Goal: Information Seeking & Learning: Learn about a topic

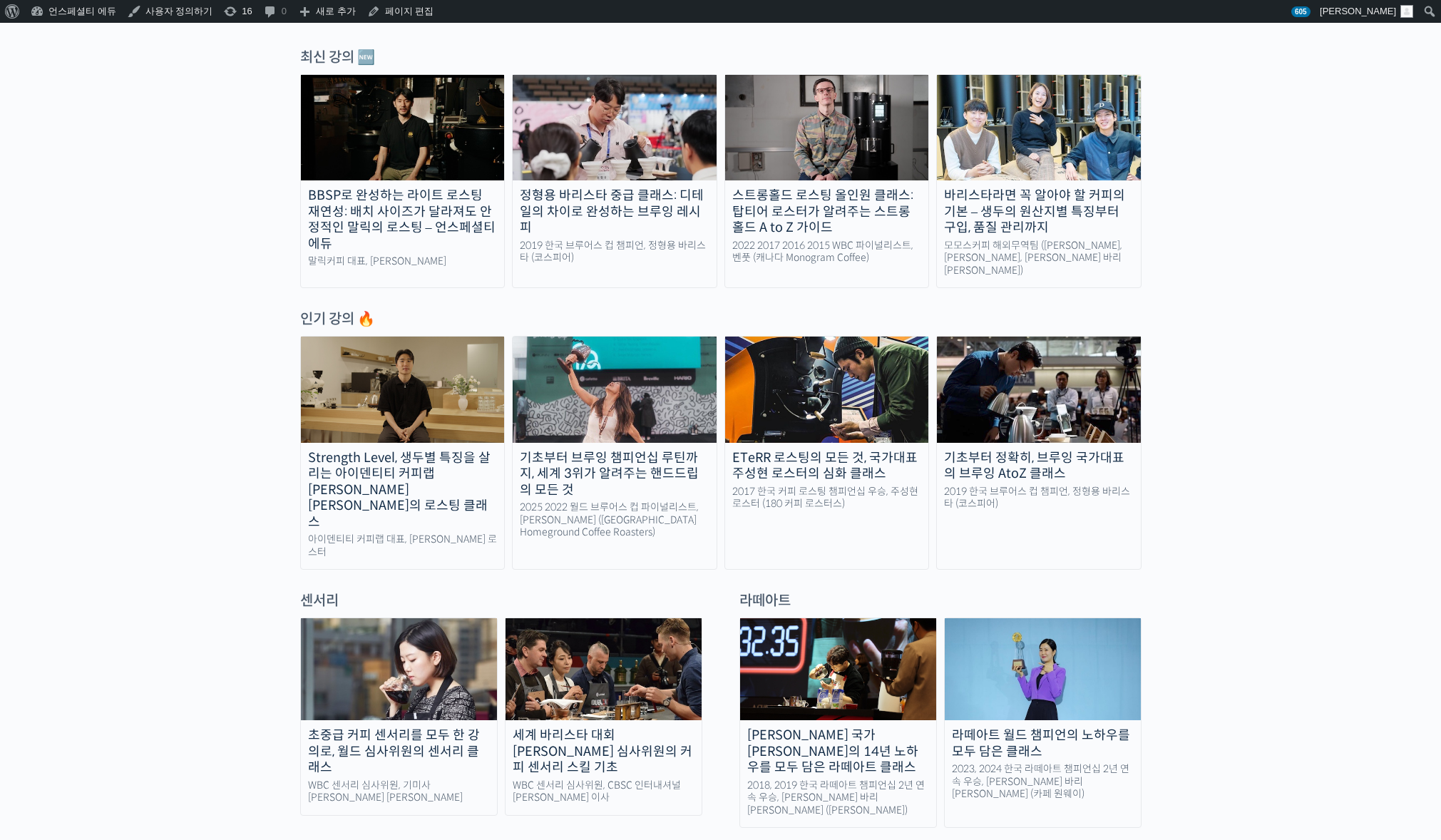
scroll to position [463, 0]
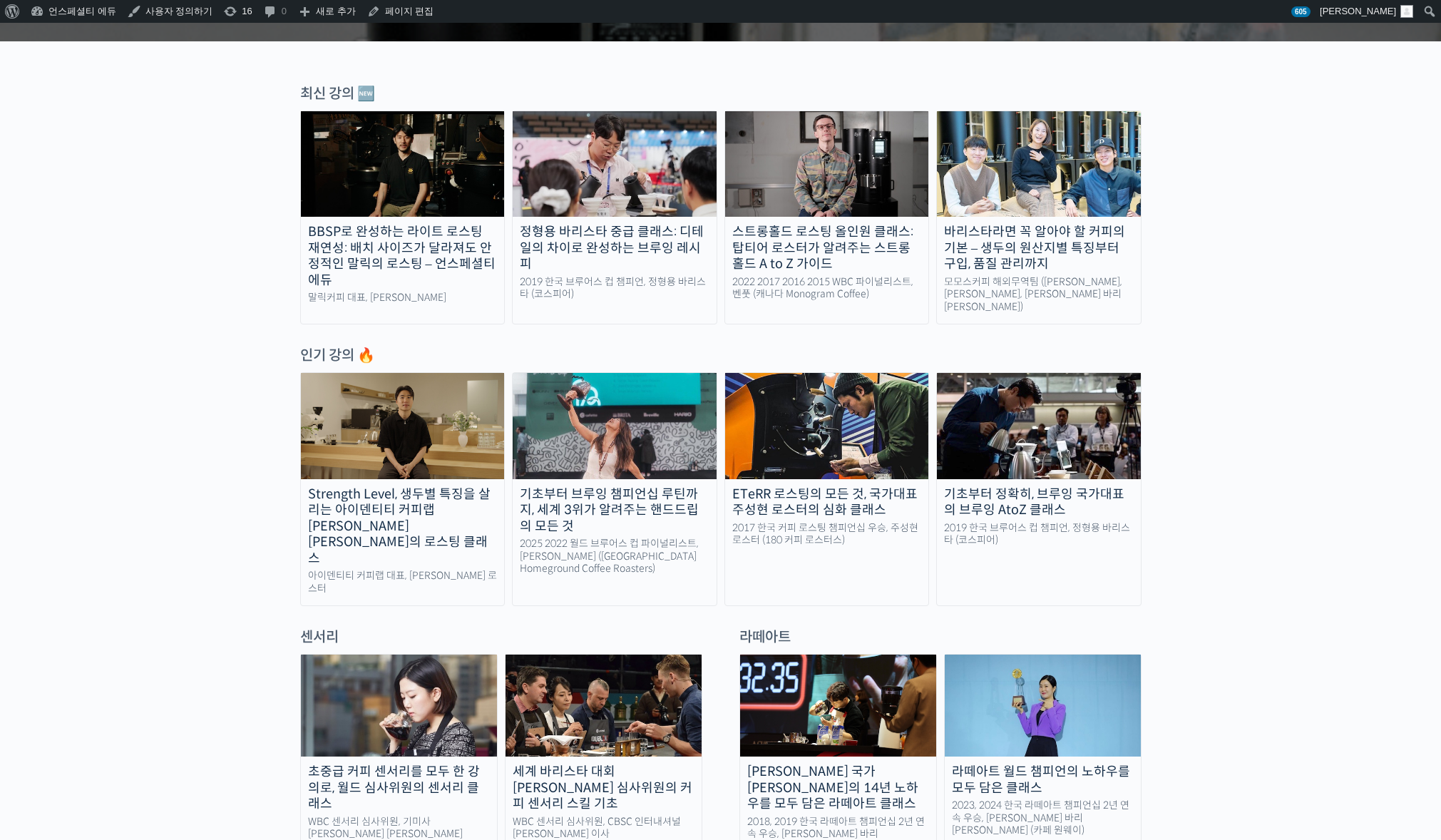
click at [386, 666] on img at bounding box center [399, 706] width 196 height 102
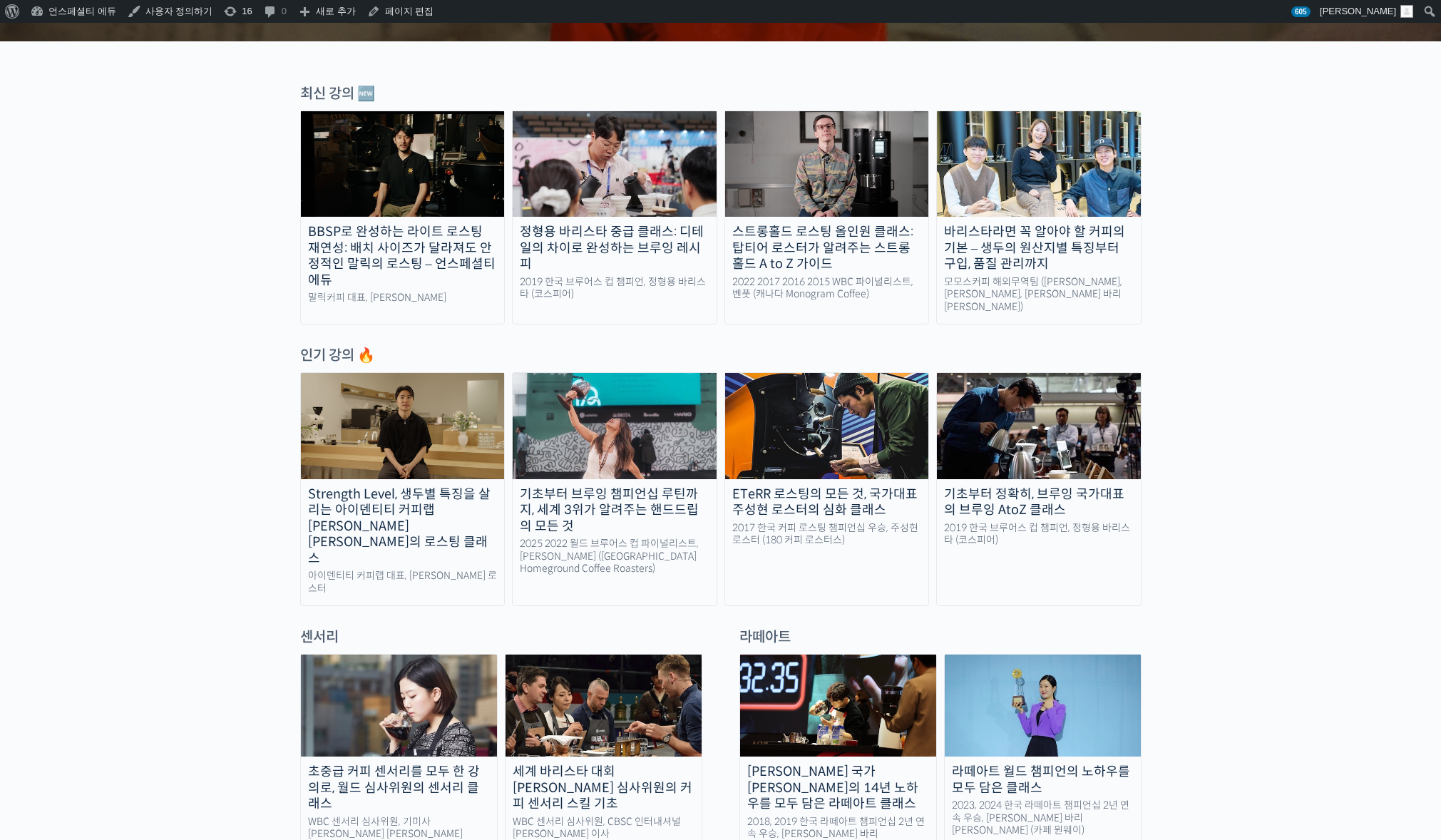
click at [415, 691] on img at bounding box center [399, 706] width 196 height 102
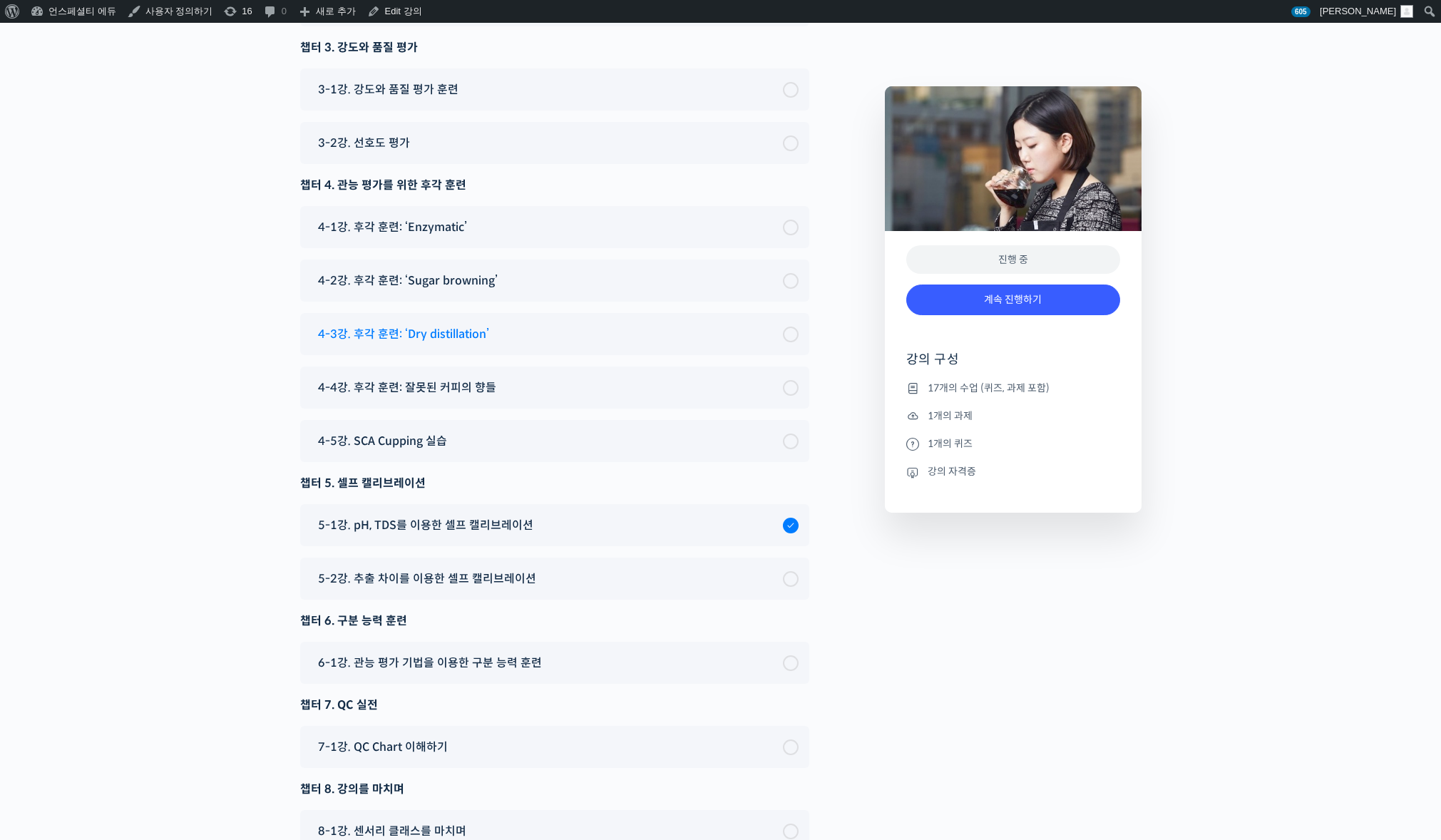
scroll to position [9673, 0]
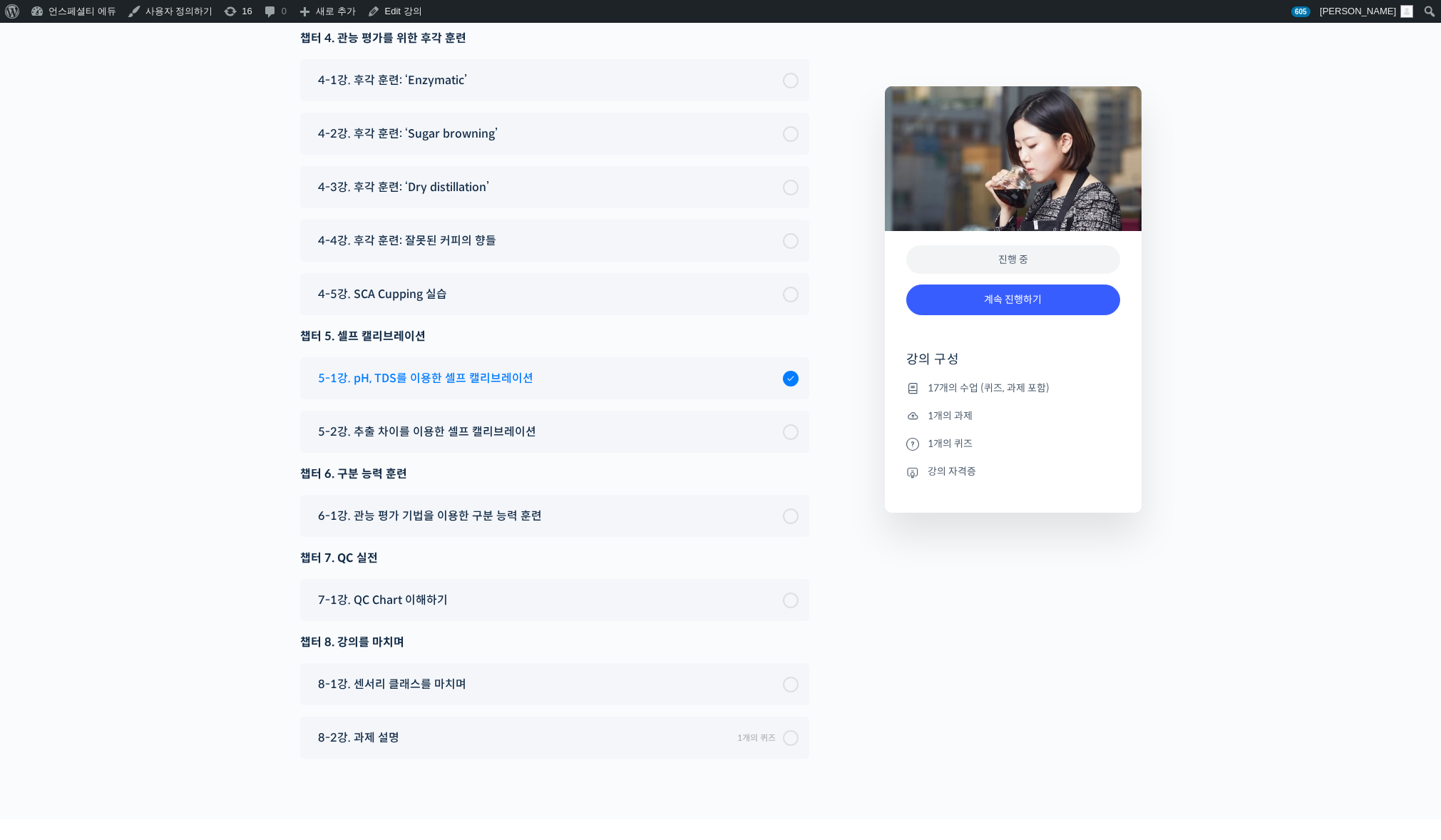
click at [787, 371] on div at bounding box center [790, 378] width 15 height 15
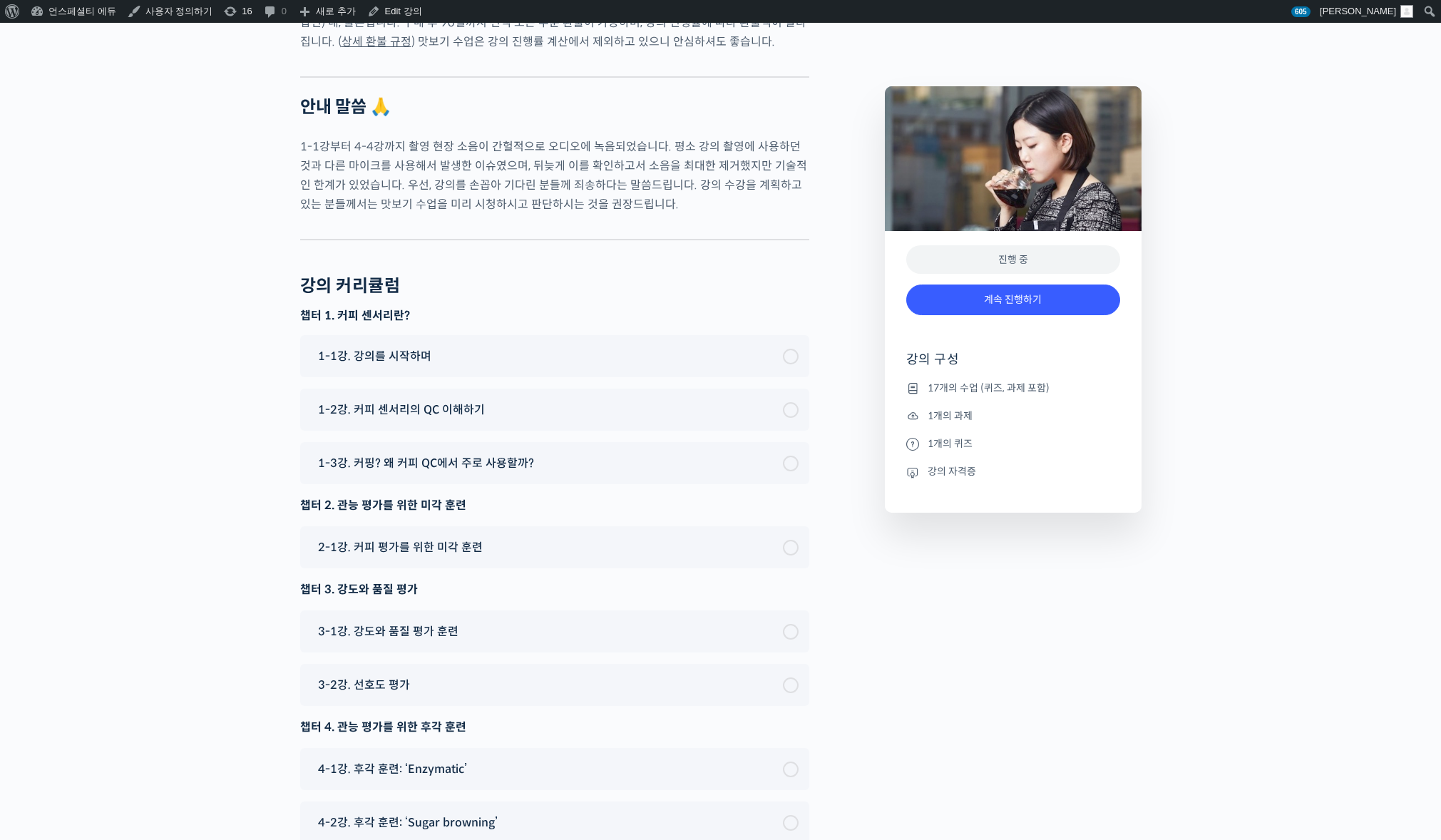
scroll to position [8764, 0]
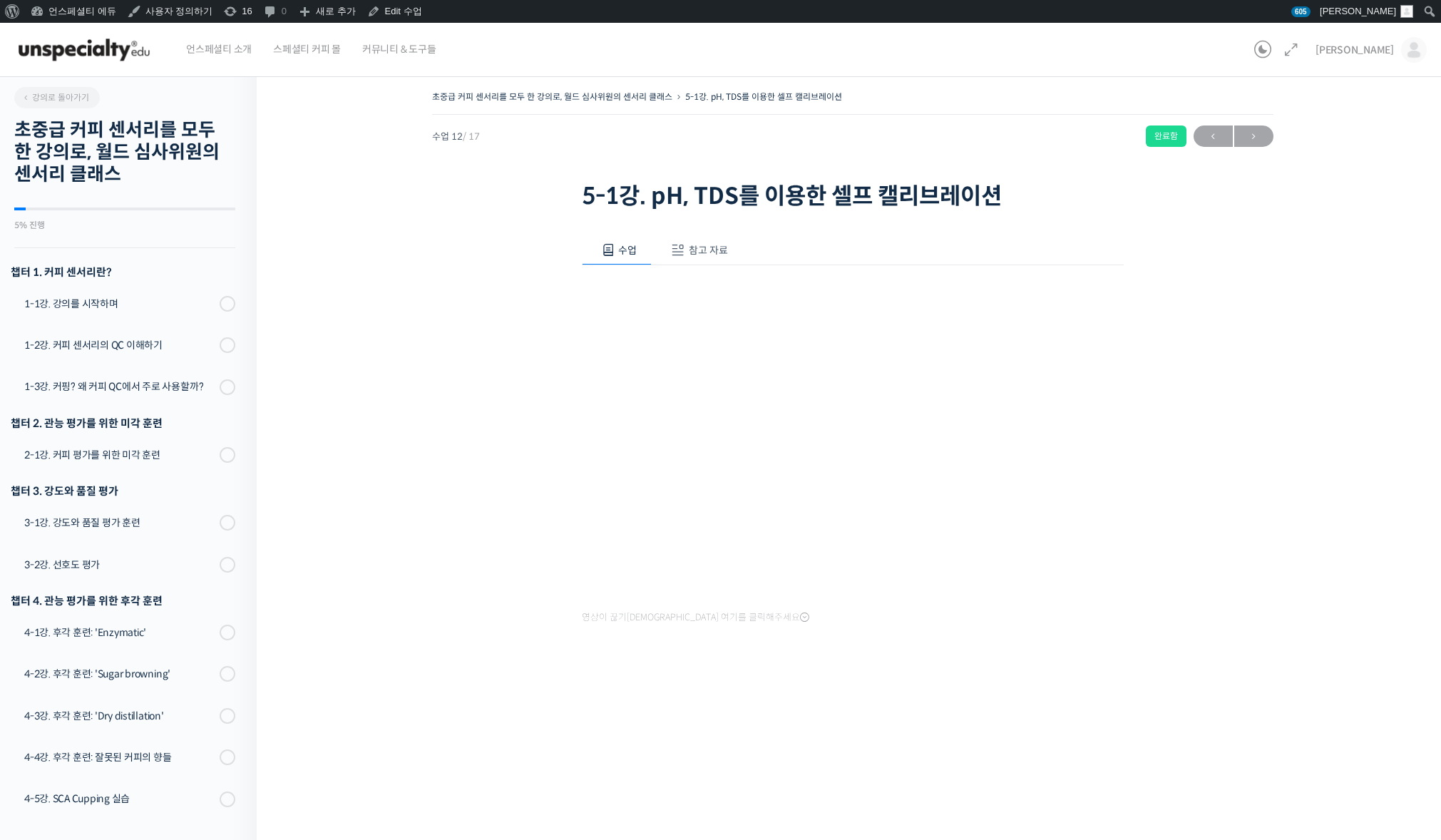
scroll to position [356, 0]
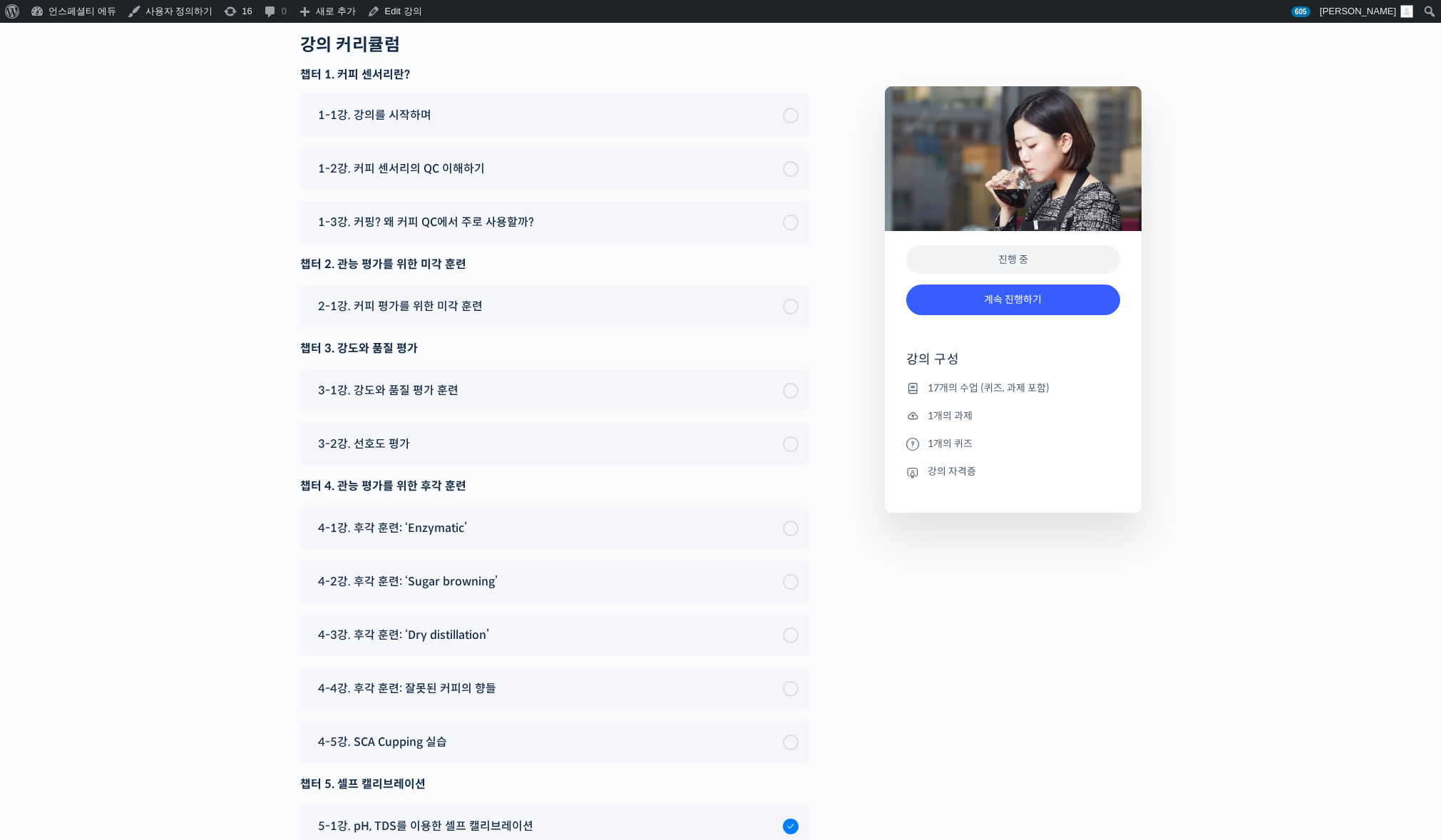
scroll to position [9243, 0]
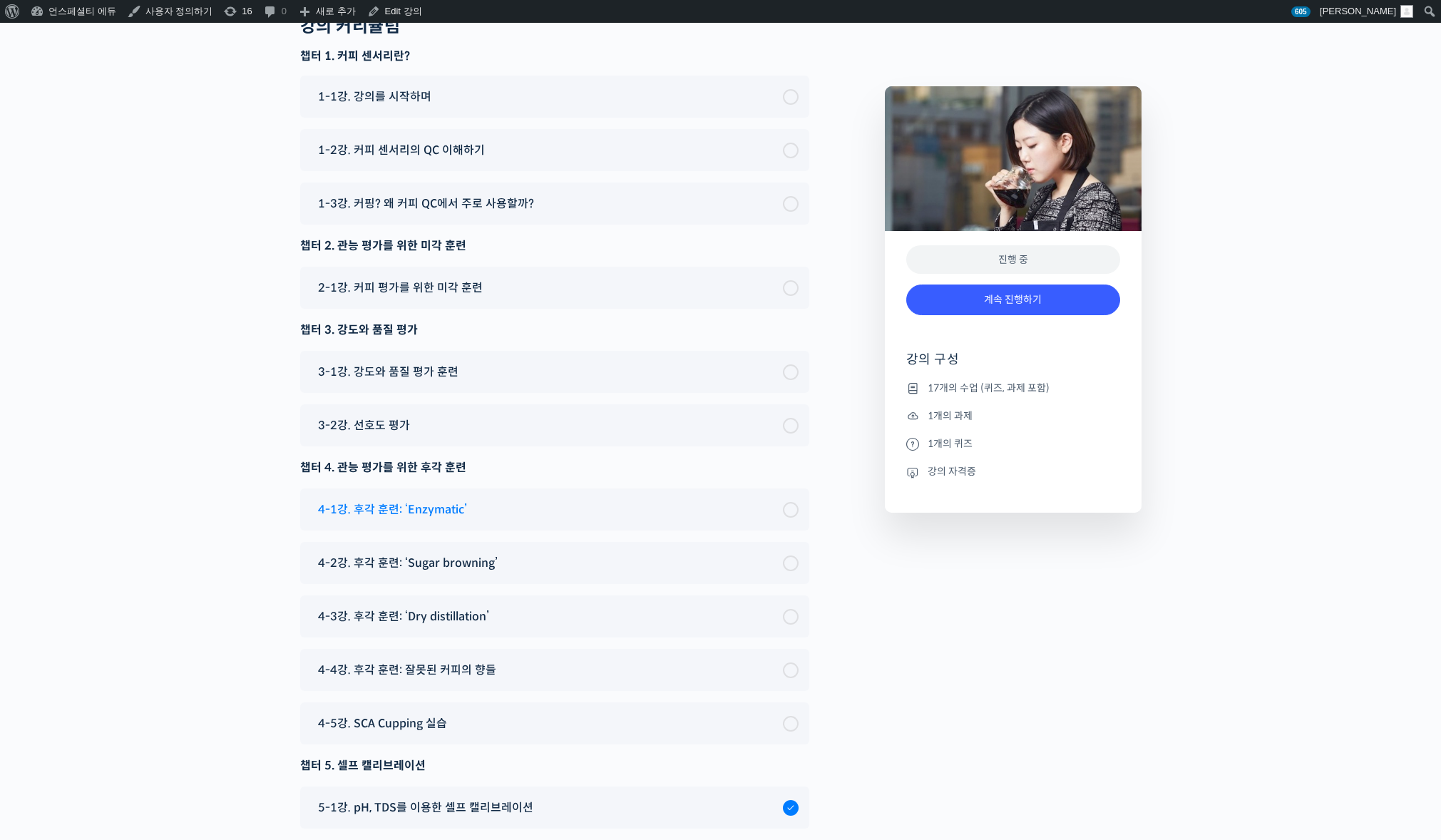
click at [516, 508] on div "4-1강. 후각 훈련: ‘Enzymatic’" at bounding box center [547, 509] width 472 height 20
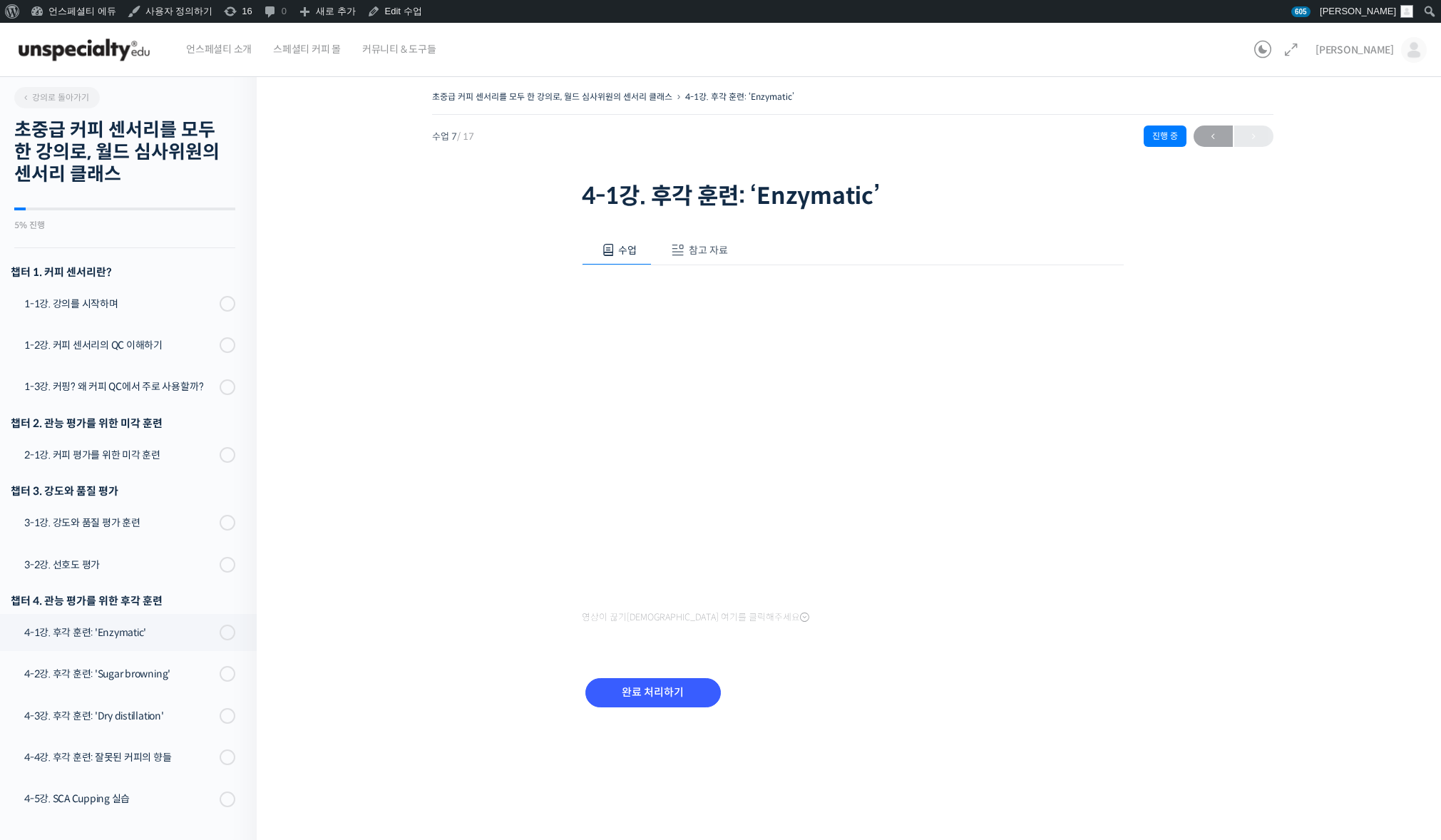
scroll to position [356, 0]
